Goal: Information Seeking & Learning: Learn about a topic

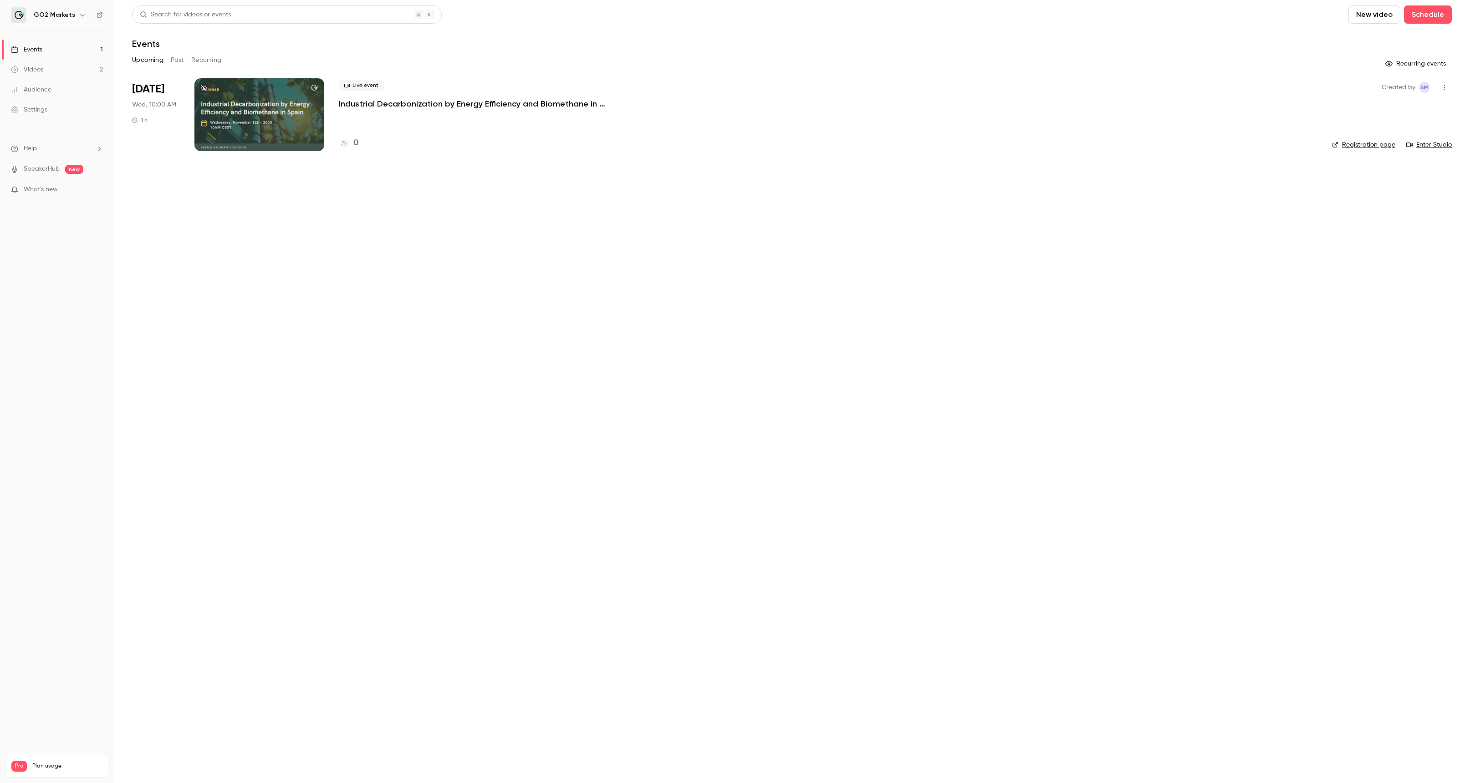
click at [376, 105] on p "Industrial Decarbonization by Energy Efficiency and Biomethane in [GEOGRAPHIC_D…" at bounding box center [475, 103] width 273 height 11
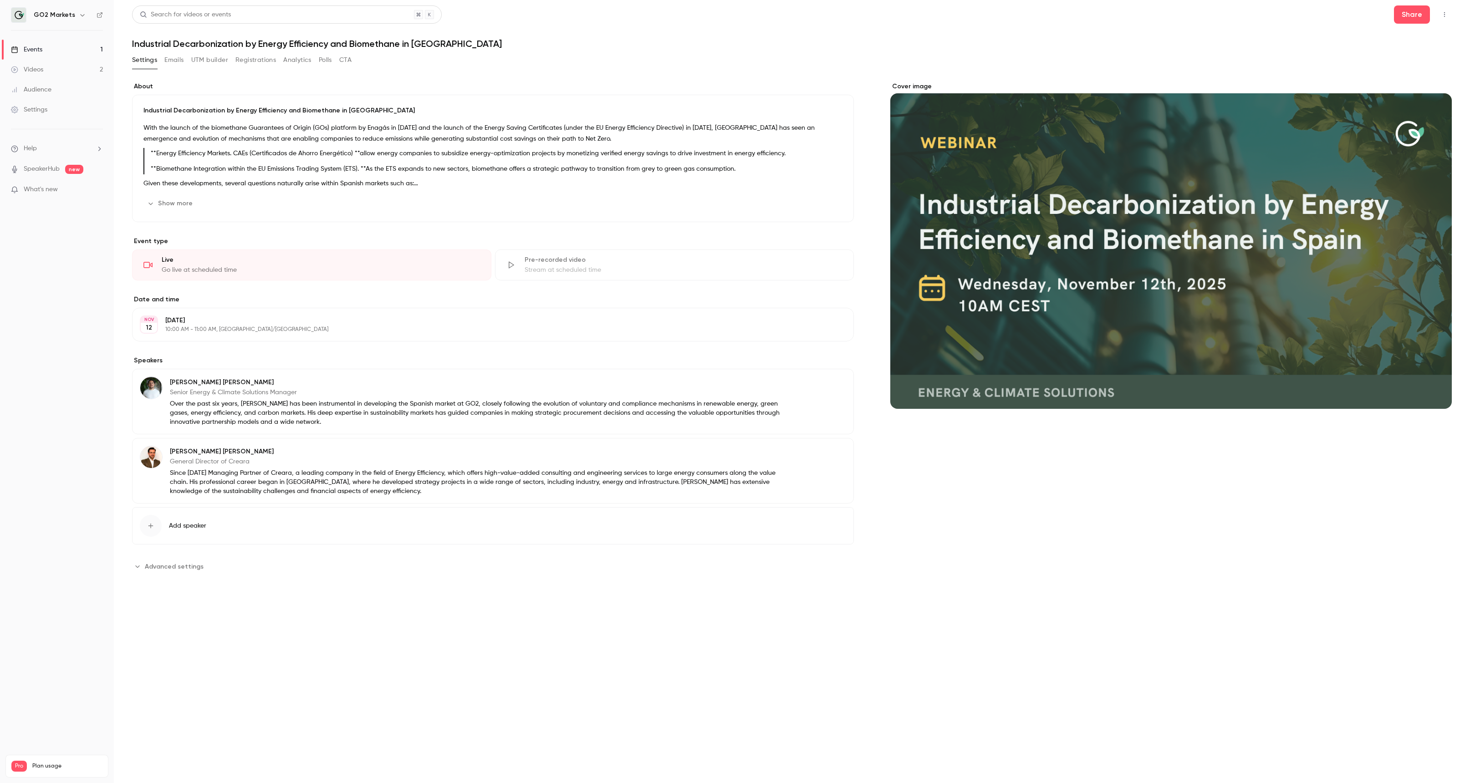
click at [143, 60] on button "Settings" at bounding box center [144, 60] width 25 height 15
click at [82, 50] on link "Events 1" at bounding box center [57, 50] width 114 height 20
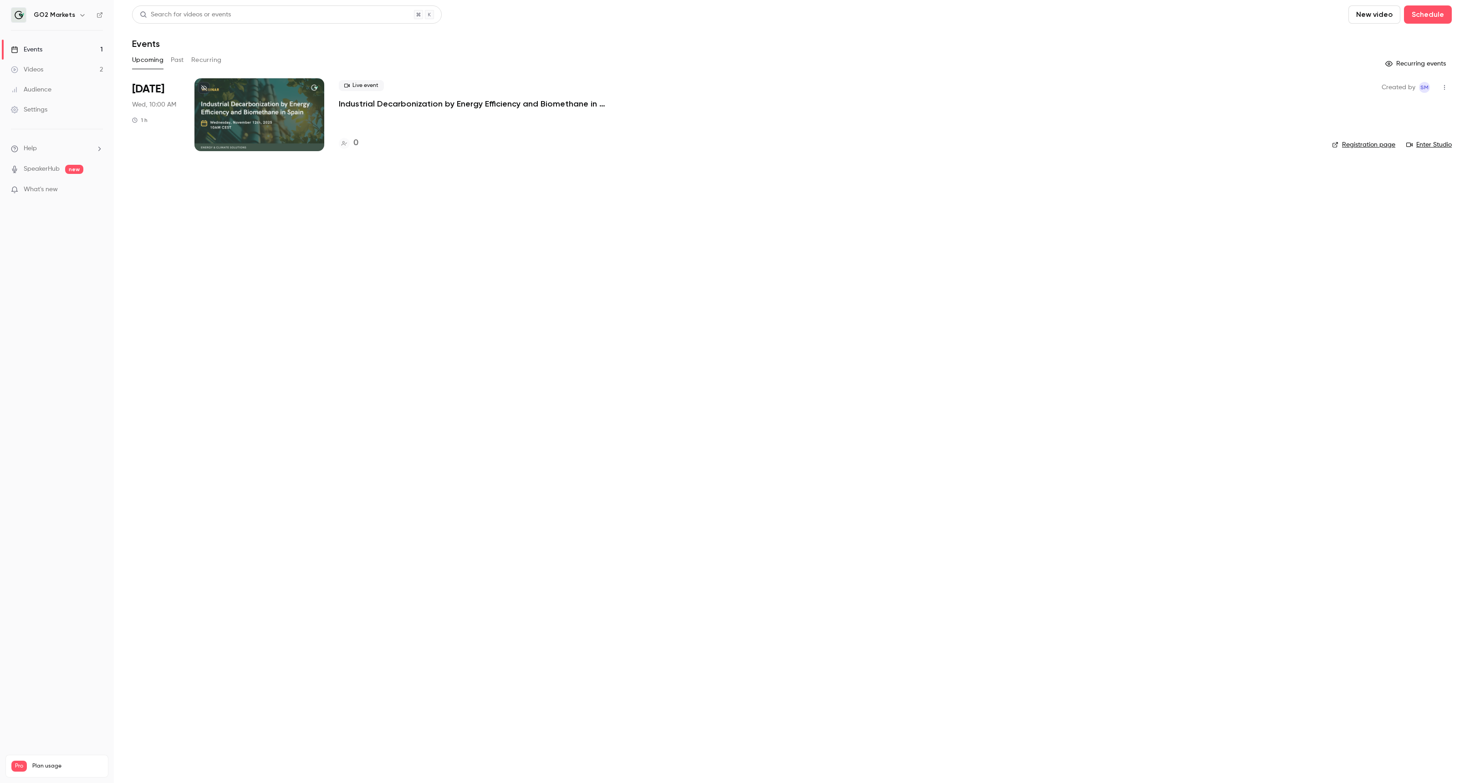
click at [1444, 91] on button "button" at bounding box center [1444, 87] width 15 height 15
click at [441, 105] on div at bounding box center [735, 391] width 1470 height 783
click at [169, 58] on div "Upcoming Past Recurring" at bounding box center [792, 60] width 1320 height 15
click at [172, 59] on button "Past" at bounding box center [177, 60] width 13 height 15
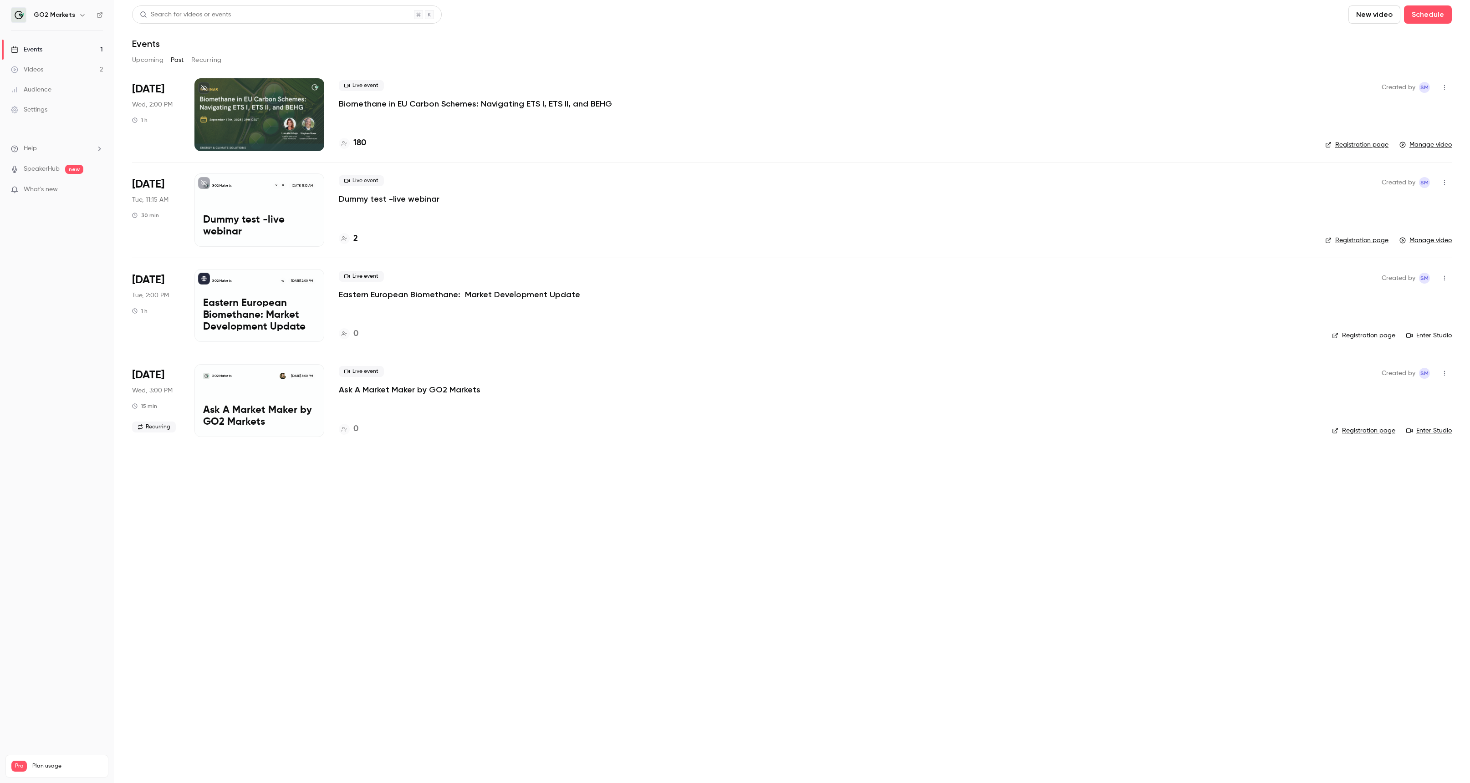
click at [578, 106] on p "Biomethane in EU Carbon Schemes: Navigating ETS I, ETS II, and BEHG" at bounding box center [475, 103] width 273 height 11
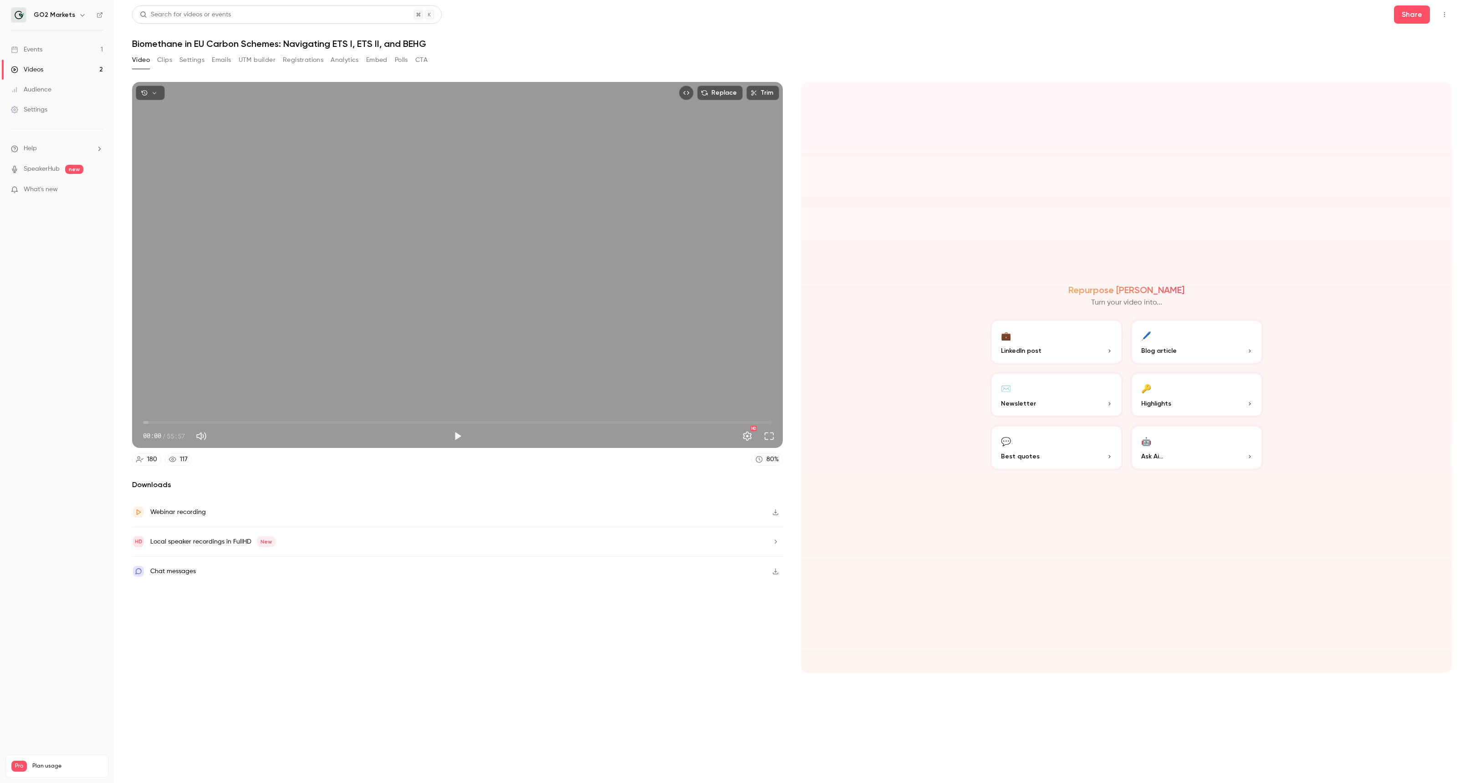
click at [1202, 342] on button "🖊️ Blog article" at bounding box center [1196, 342] width 133 height 46
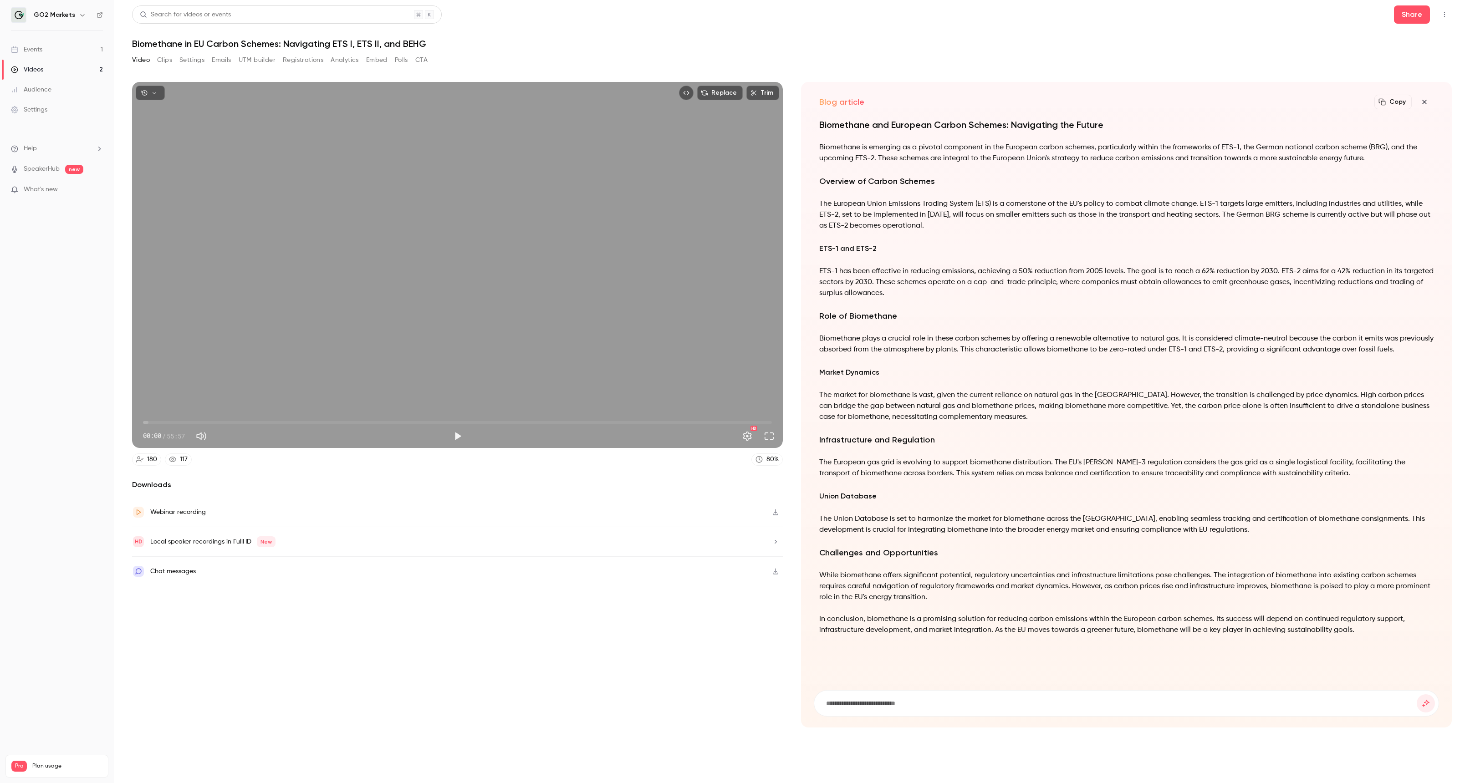
click at [1026, 41] on h1 "Biomethane in EU Carbon Schemes: Navigating ETS I, ETS II, and BEHG" at bounding box center [792, 43] width 1320 height 11
click at [1019, 46] on h1 "Biomethane in EU Carbon Schemes: Navigating ETS I, ETS II, and BEHG" at bounding box center [792, 43] width 1320 height 11
click at [162, 63] on button "Clips" at bounding box center [164, 60] width 15 height 15
